Goal: Task Accomplishment & Management: Manage account settings

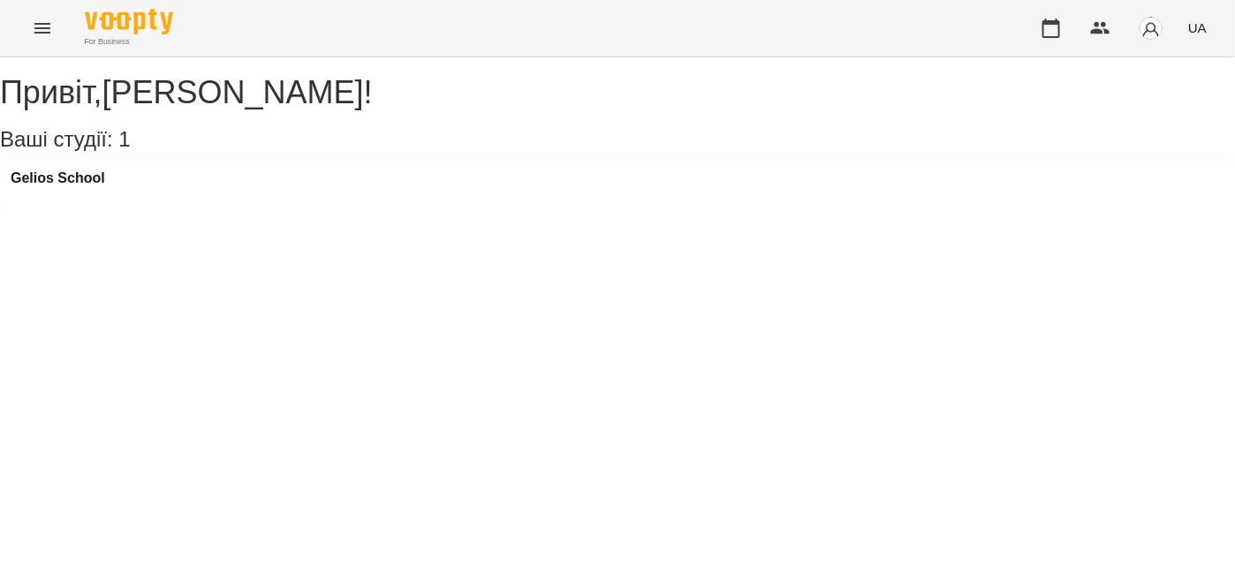
click at [42, 37] on icon "Menu" at bounding box center [42, 28] width 21 height 21
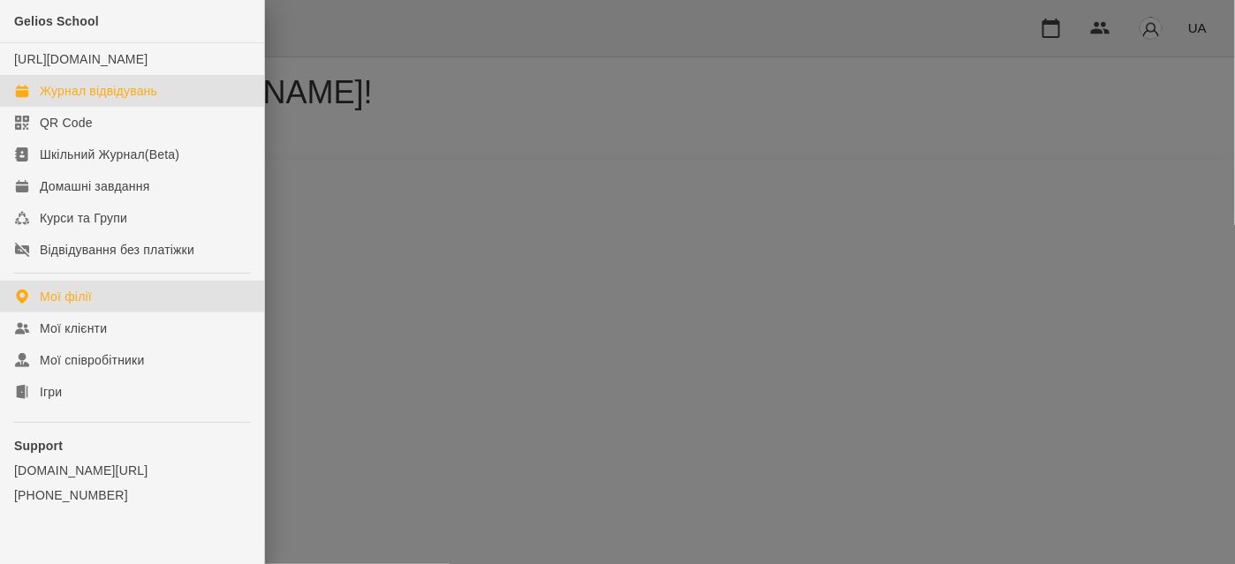
click at [76, 100] on div "Журнал відвідувань" at bounding box center [98, 91] width 117 height 18
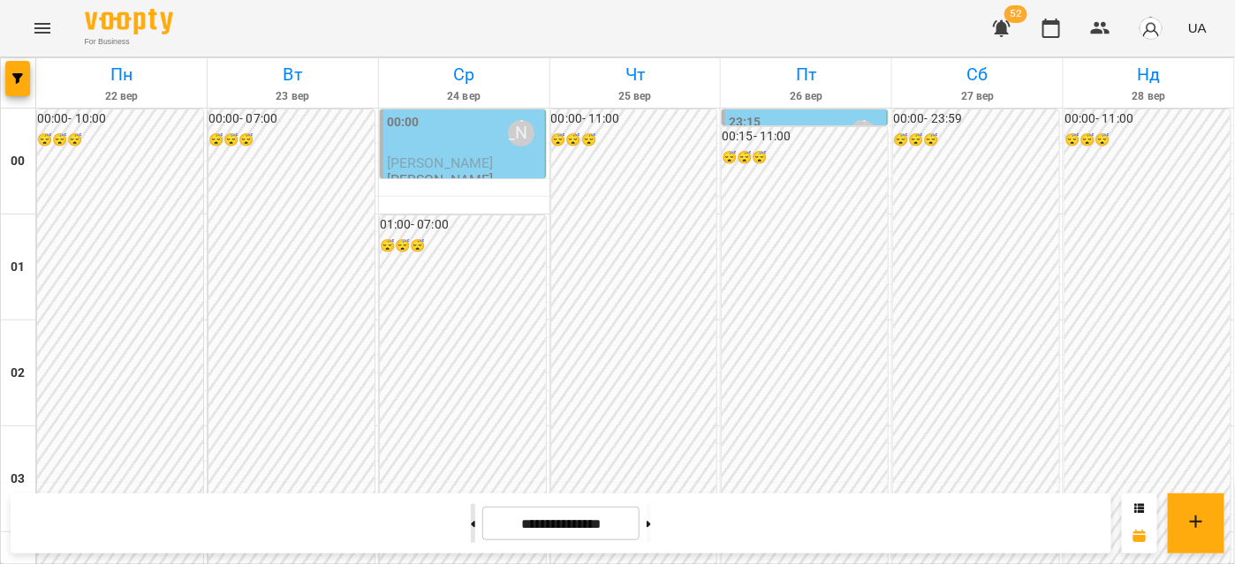
scroll to position [240, 0]
click at [471, 527] on button at bounding box center [473, 523] width 4 height 39
type input "**********"
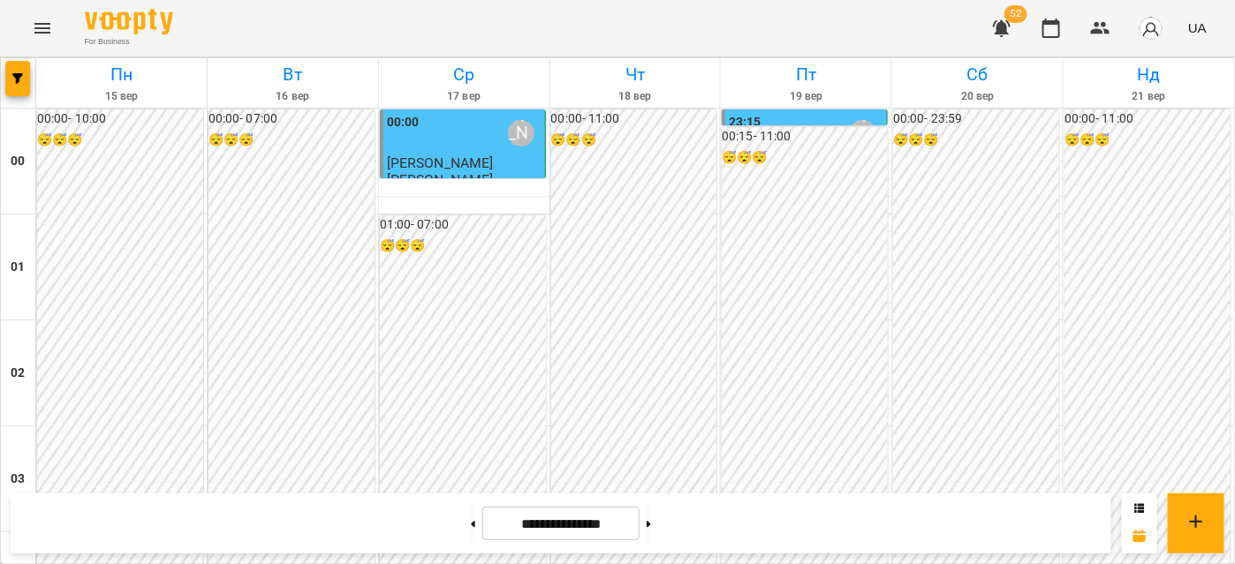
scroll to position [1925, 0]
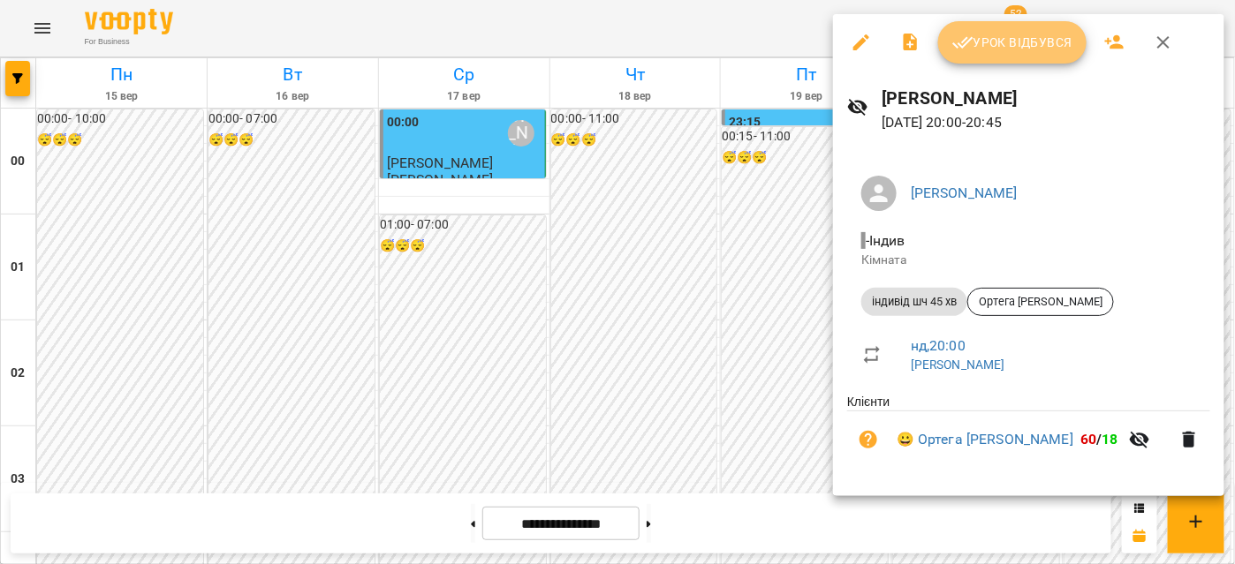
click at [1021, 44] on span "Урок відбувся" at bounding box center [1012, 42] width 120 height 21
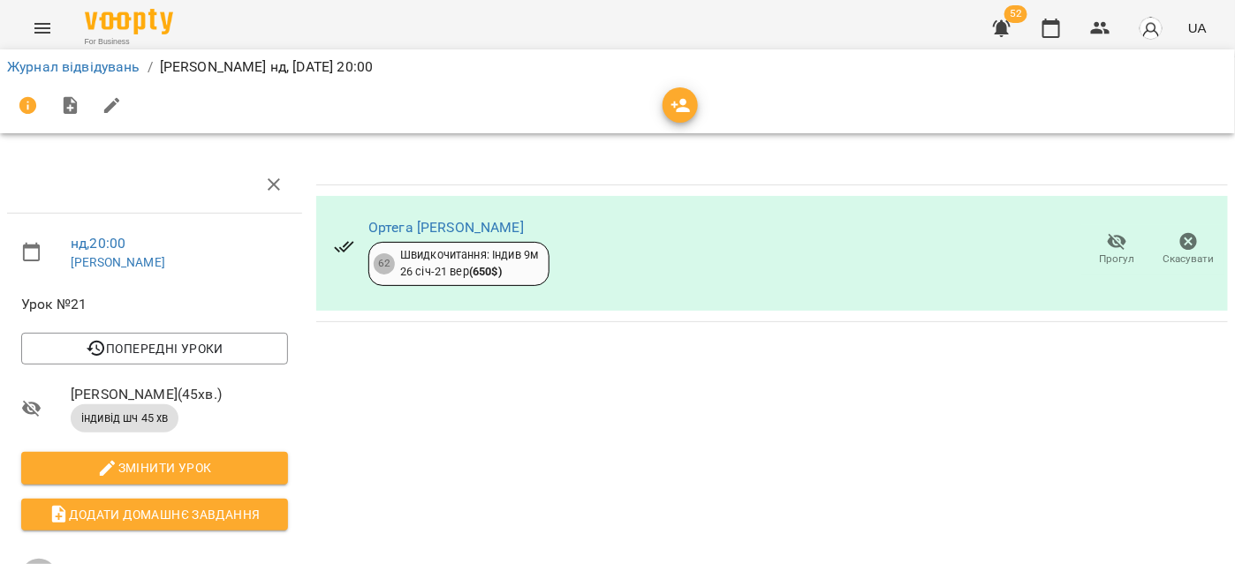
click at [26, 37] on button "Menu" at bounding box center [42, 28] width 42 height 42
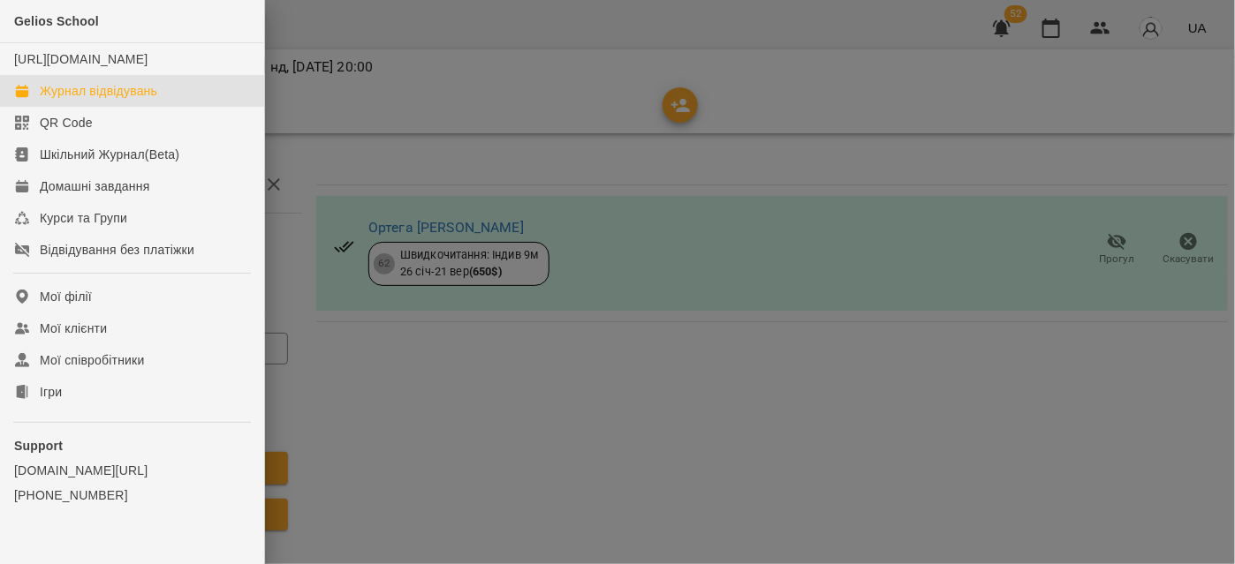
click at [181, 107] on link "Журнал відвідувань" at bounding box center [132, 91] width 264 height 32
